Goal: Task Accomplishment & Management: Use online tool/utility

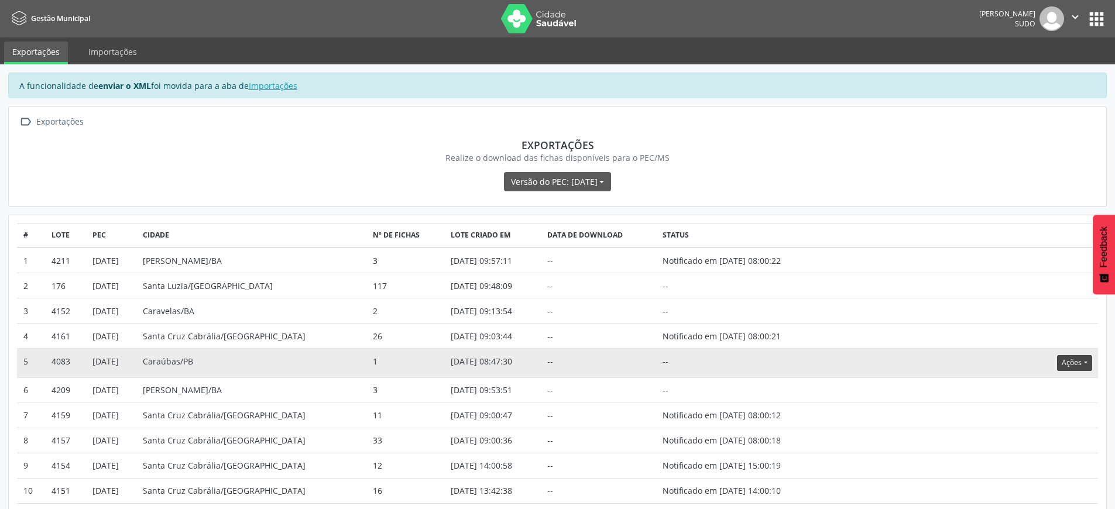
click at [1080, 368] on button "Ações" at bounding box center [1074, 363] width 35 height 16
click at [1039, 433] on link "Atualizar" at bounding box center [1051, 435] width 81 height 16
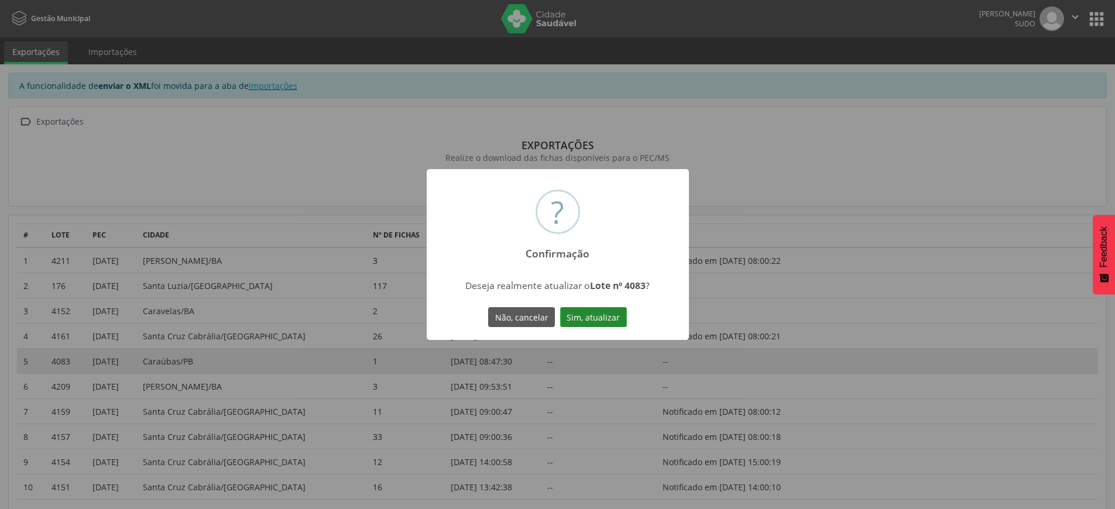
click at [592, 314] on button "Sim, atualizar" at bounding box center [593, 317] width 67 height 20
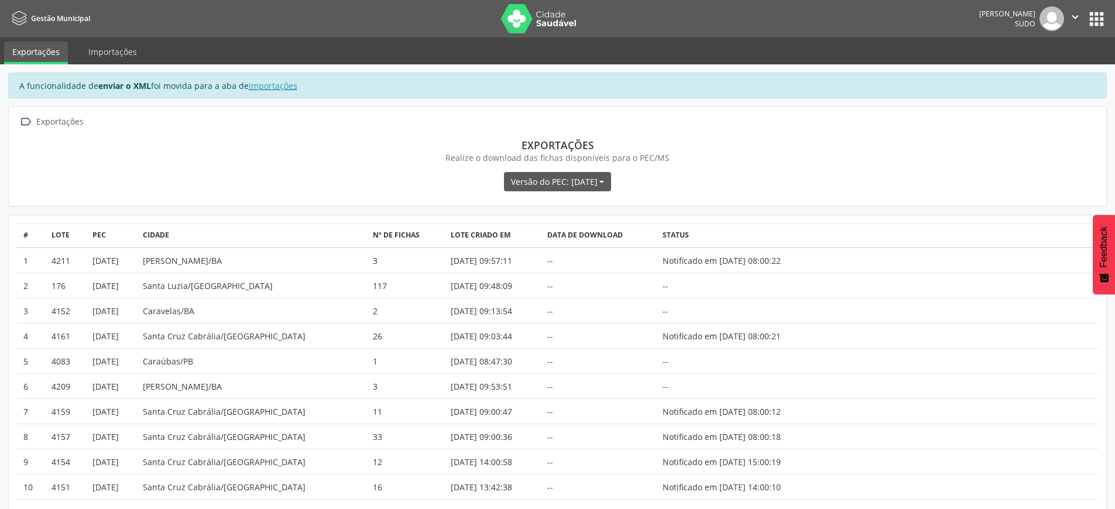
click at [1080, 14] on icon "" at bounding box center [1075, 17] width 13 height 13
click at [1050, 69] on link "Sair" at bounding box center [1045, 71] width 81 height 16
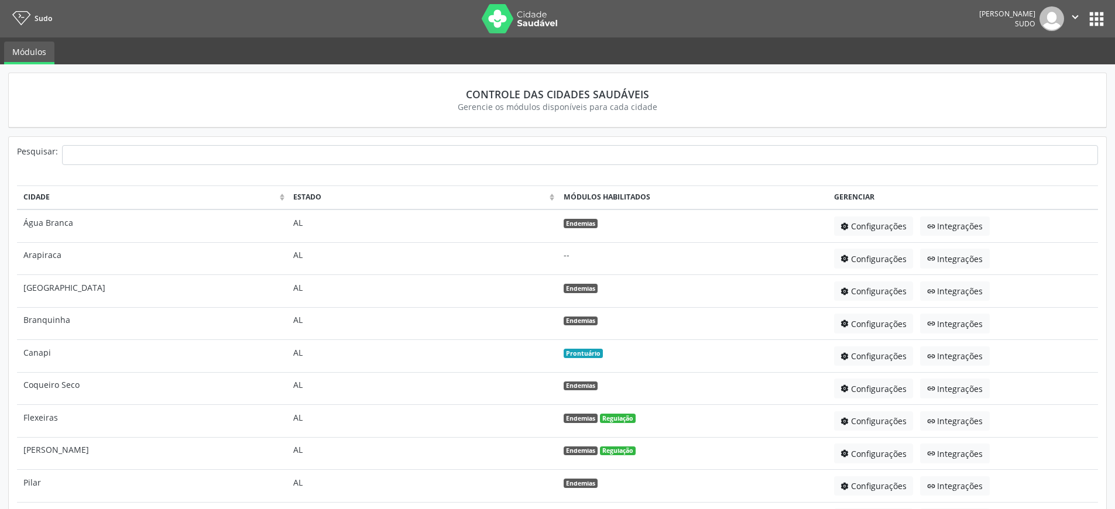
click at [1094, 20] on button "apps" at bounding box center [1097, 19] width 20 height 20
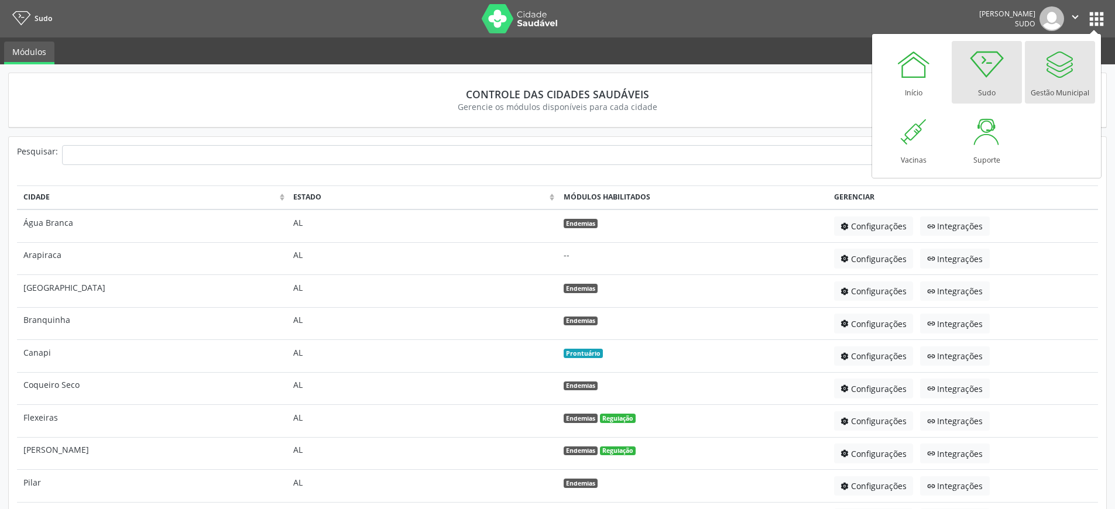
click at [1060, 85] on div "Gestão Municipal" at bounding box center [1060, 90] width 59 height 16
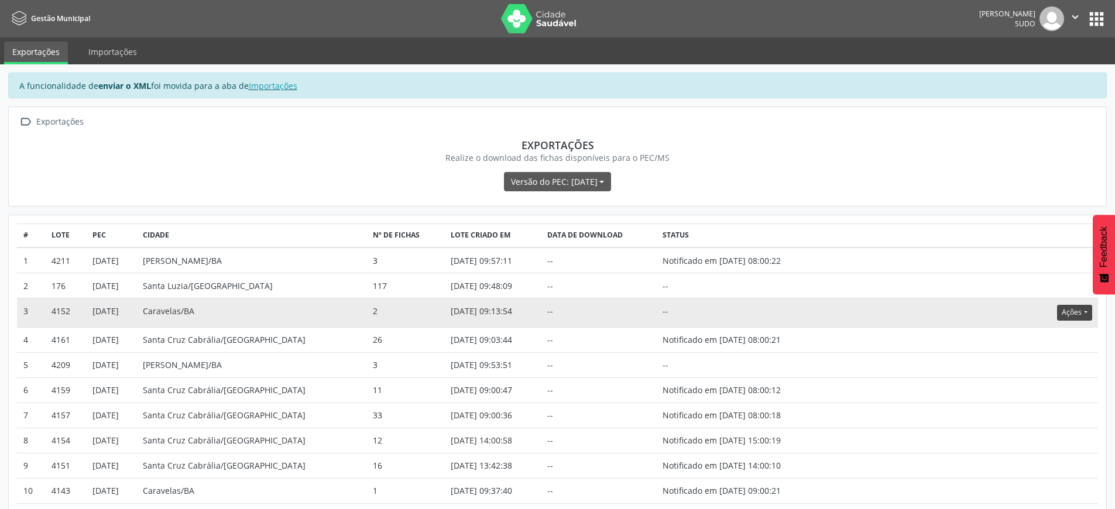
click at [1074, 312] on button "Ações" at bounding box center [1074, 313] width 35 height 16
click at [1039, 391] on link "Atualizar" at bounding box center [1051, 385] width 81 height 16
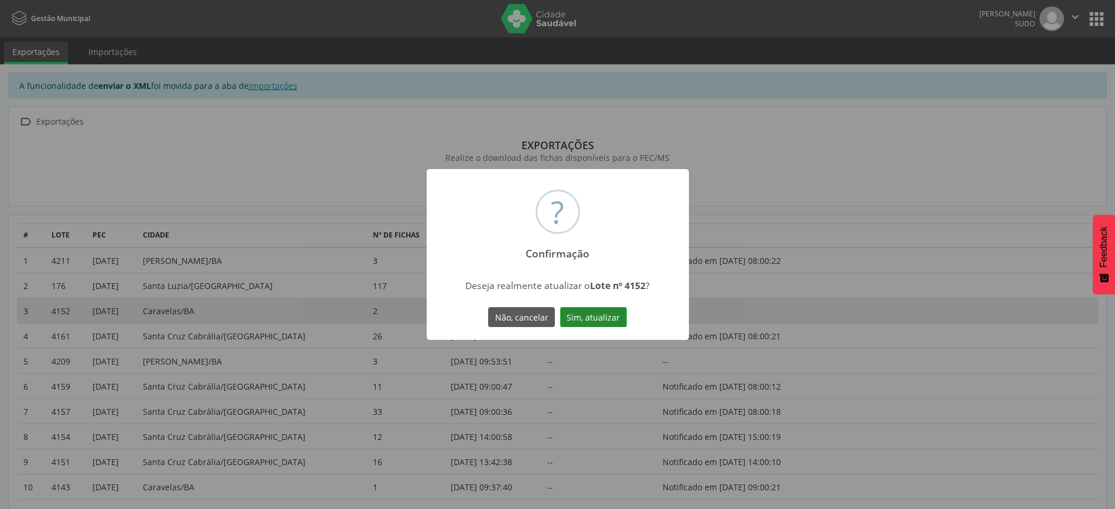
click at [602, 312] on button "Sim, atualizar" at bounding box center [593, 317] width 67 height 20
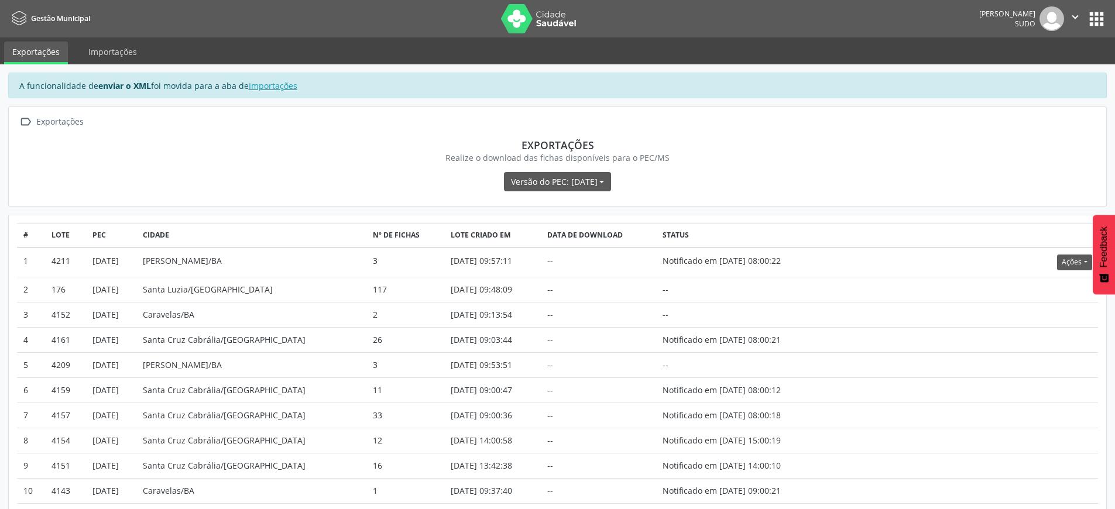
click at [1075, 12] on icon "" at bounding box center [1075, 17] width 13 height 13
click at [1039, 73] on link "Sair" at bounding box center [1045, 71] width 81 height 16
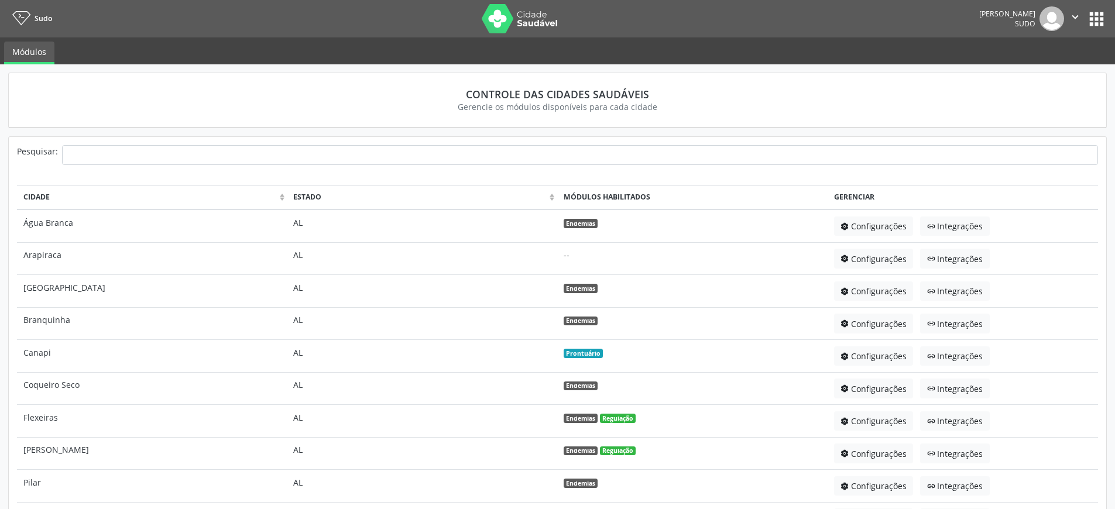
click at [1104, 24] on button "apps" at bounding box center [1097, 19] width 20 height 20
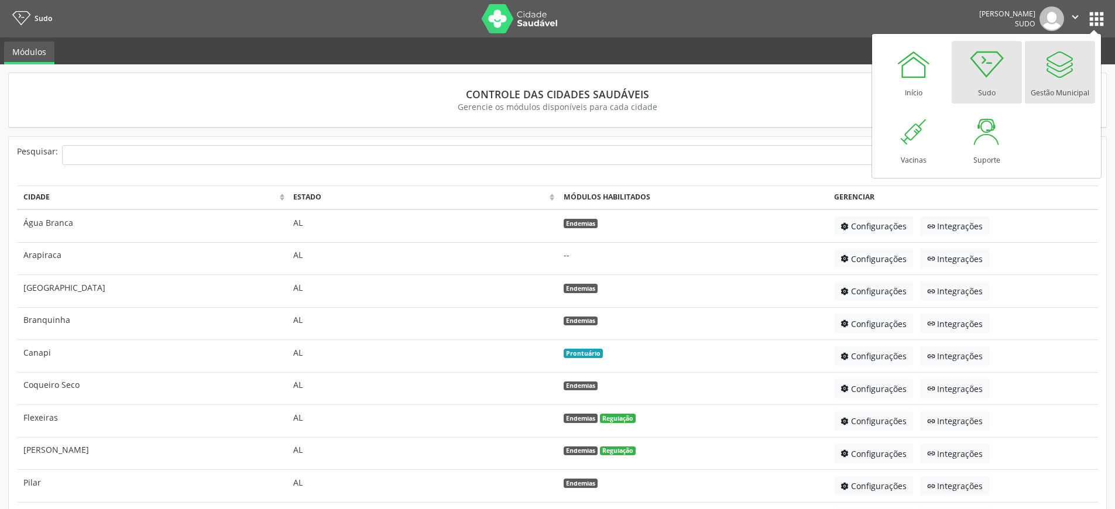
click at [1039, 79] on link "Gestão Municipal" at bounding box center [1060, 72] width 70 height 63
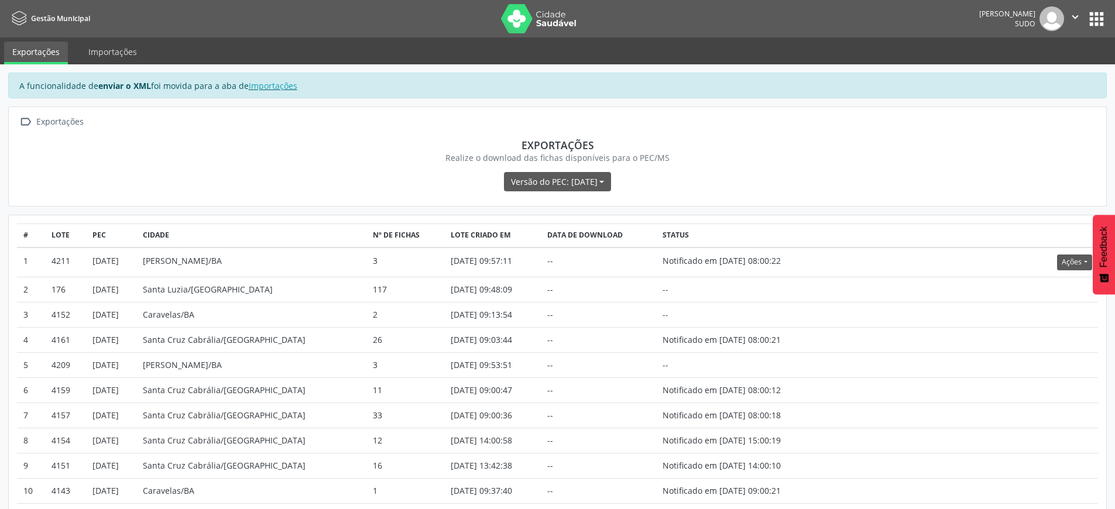
click at [1092, 16] on button "apps" at bounding box center [1097, 19] width 20 height 20
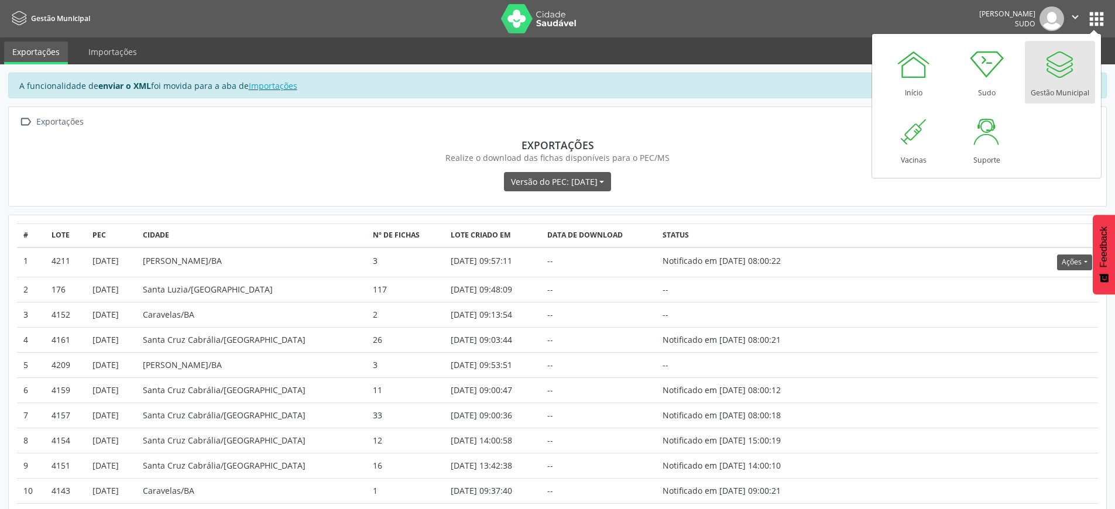
click at [1060, 71] on div at bounding box center [1060, 64] width 35 height 35
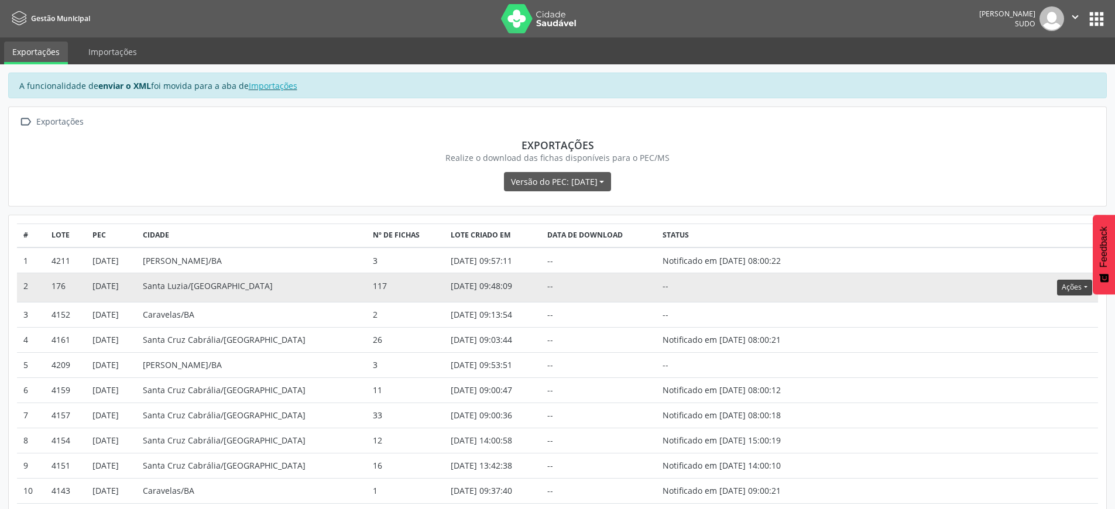
click at [1076, 287] on button "Ações" at bounding box center [1074, 288] width 35 height 16
click at [1047, 361] on link "Atualizar" at bounding box center [1051, 360] width 81 height 16
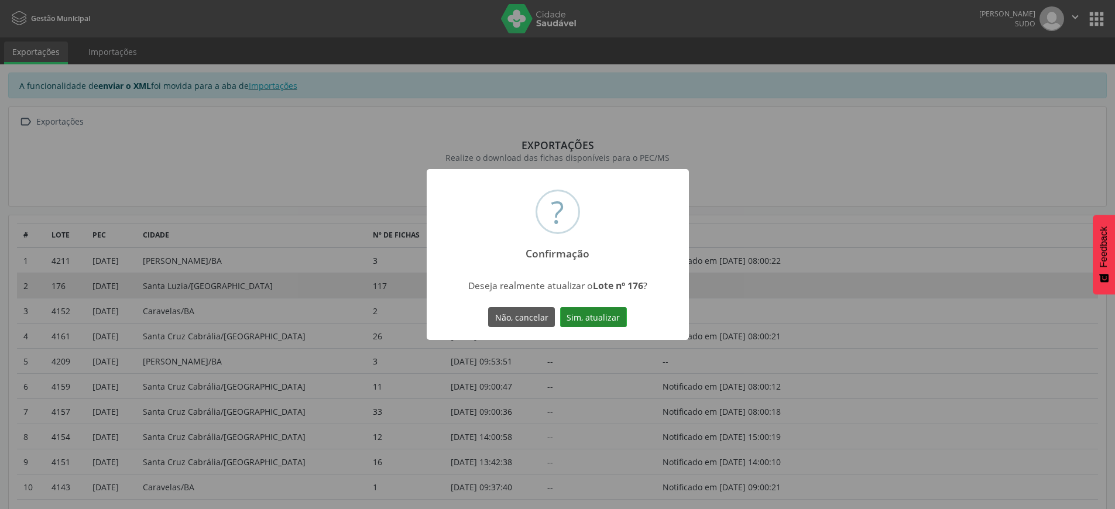
click at [607, 313] on button "Sim, atualizar" at bounding box center [593, 317] width 67 height 20
